Goal: Information Seeking & Learning: Find specific fact

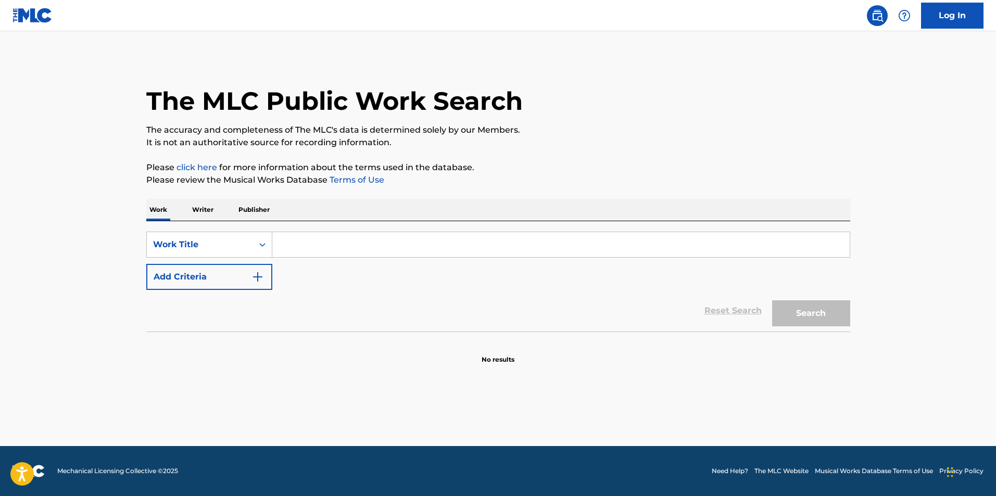
click at [302, 243] on input "Search Form" at bounding box center [561, 244] width 578 height 25
type input "hyaena"
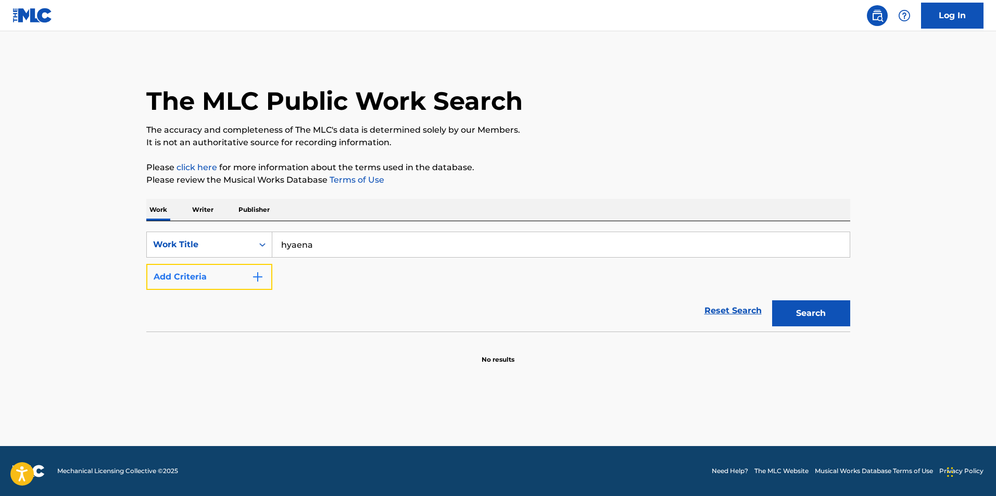
click at [244, 272] on button "Add Criteria" at bounding box center [209, 277] width 126 height 26
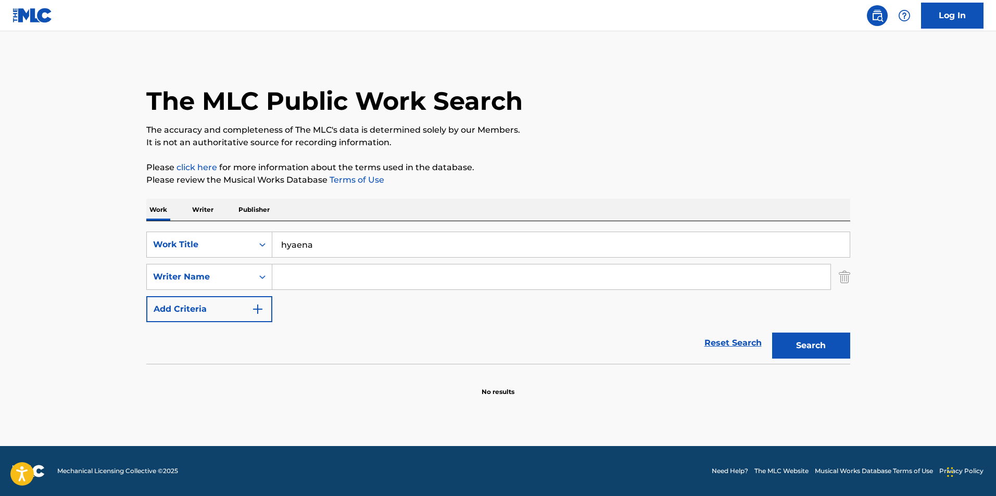
click at [291, 278] on input "Search Form" at bounding box center [551, 277] width 558 height 25
type input "[PERSON_NAME]"
click at [772, 333] on button "Search" at bounding box center [811, 346] width 78 height 26
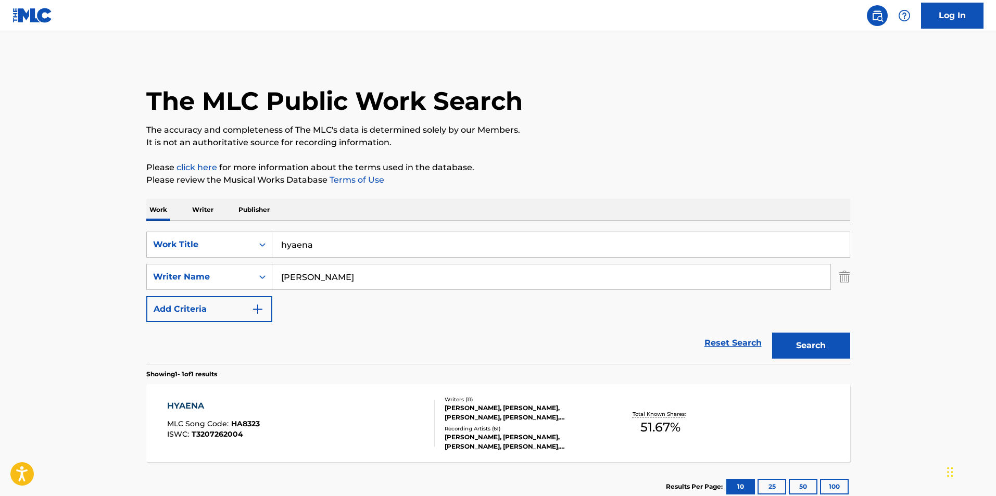
click at [499, 436] on div "[PERSON_NAME], [PERSON_NAME], [PERSON_NAME], [PERSON_NAME], [PERSON_NAME]" at bounding box center [523, 442] width 157 height 19
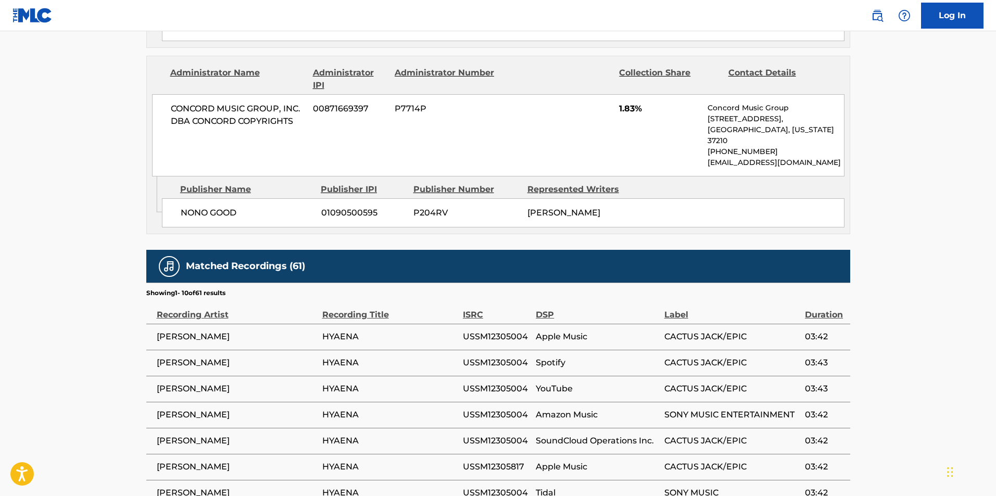
scroll to position [1927, 0]
